Goal: Check status: Check status

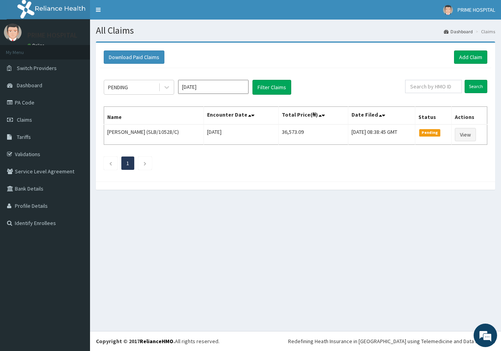
click at [227, 88] on input "[DATE]" at bounding box center [213, 87] width 70 height 14
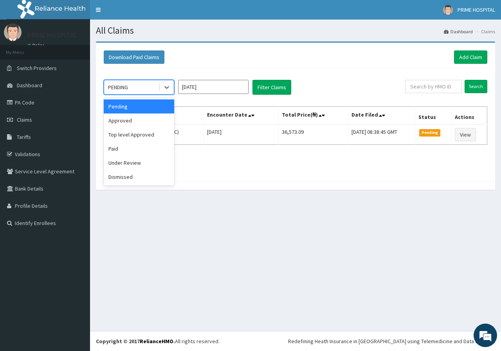
click at [155, 88] on div "PENDING" at bounding box center [131, 87] width 54 height 13
click at [124, 123] on div "Approved" at bounding box center [139, 120] width 70 height 14
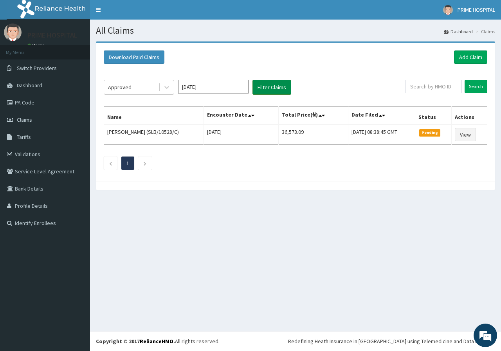
click at [278, 84] on button "Filter Claims" at bounding box center [271, 87] width 39 height 15
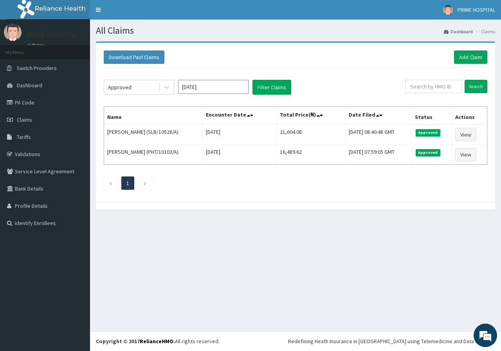
click at [200, 88] on input "[DATE]" at bounding box center [213, 87] width 70 height 14
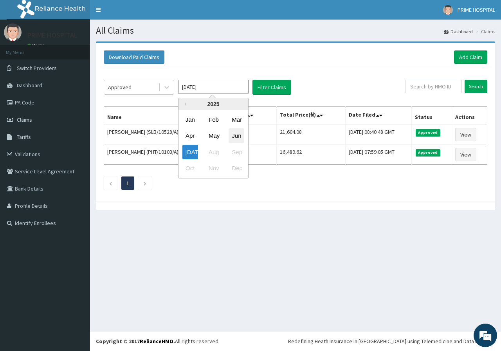
click at [237, 134] on div "Jun" at bounding box center [237, 136] width 16 height 14
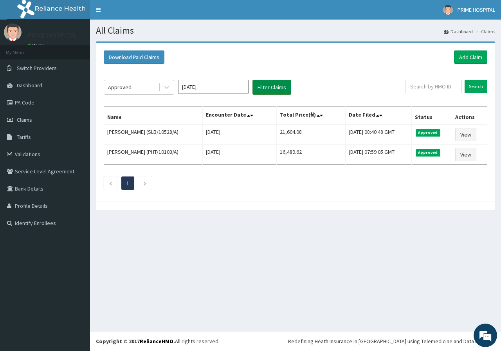
click at [268, 88] on button "Filter Claims" at bounding box center [271, 87] width 39 height 15
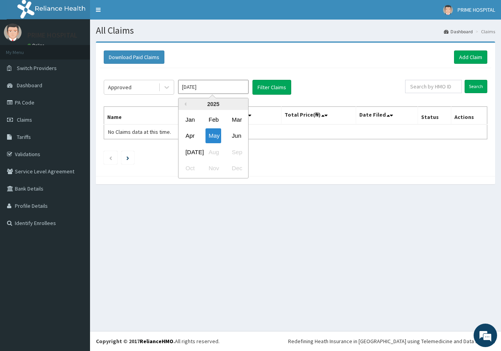
click at [224, 82] on input "[DATE]" at bounding box center [213, 87] width 70 height 14
click at [195, 134] on div "Apr" at bounding box center [190, 136] width 16 height 14
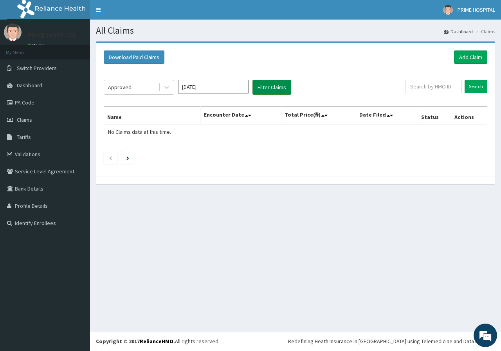
click at [273, 88] on button "Filter Claims" at bounding box center [271, 87] width 39 height 15
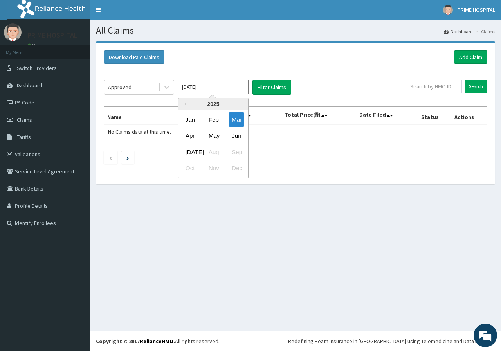
click at [219, 87] on input "[DATE]" at bounding box center [213, 87] width 70 height 14
click at [195, 153] on div "[DATE]" at bounding box center [190, 152] width 16 height 14
type input "[DATE]"
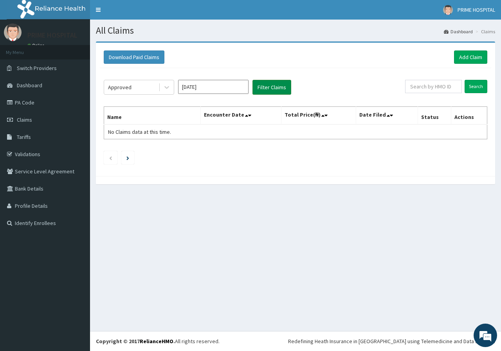
drag, startPoint x: 306, startPoint y: 90, endPoint x: 286, endPoint y: 88, distance: 19.3
click at [306, 90] on div "Approved [DATE] Filter Claims" at bounding box center [254, 87] width 301 height 15
click at [281, 88] on button "Filter Claims" at bounding box center [271, 87] width 39 height 15
